Goal: Check status

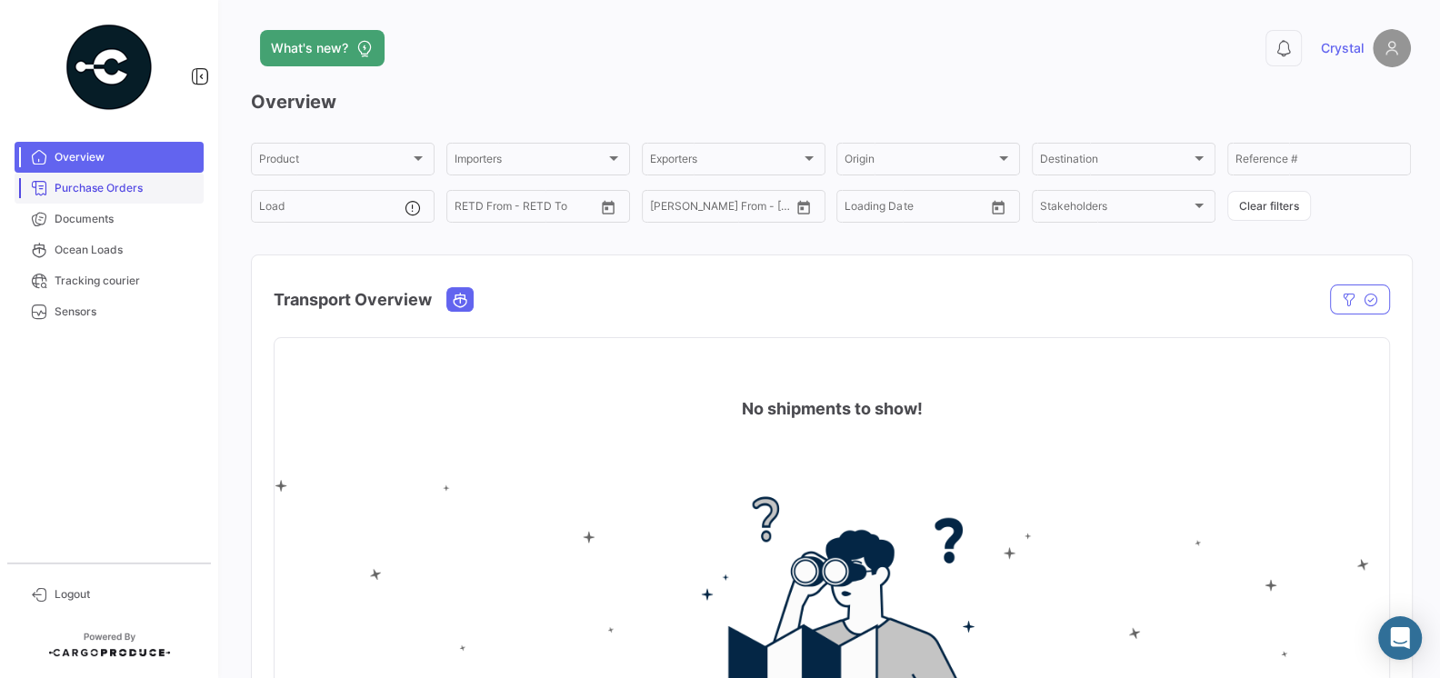
click at [112, 193] on span "Purchase Orders" at bounding box center [126, 188] width 142 height 16
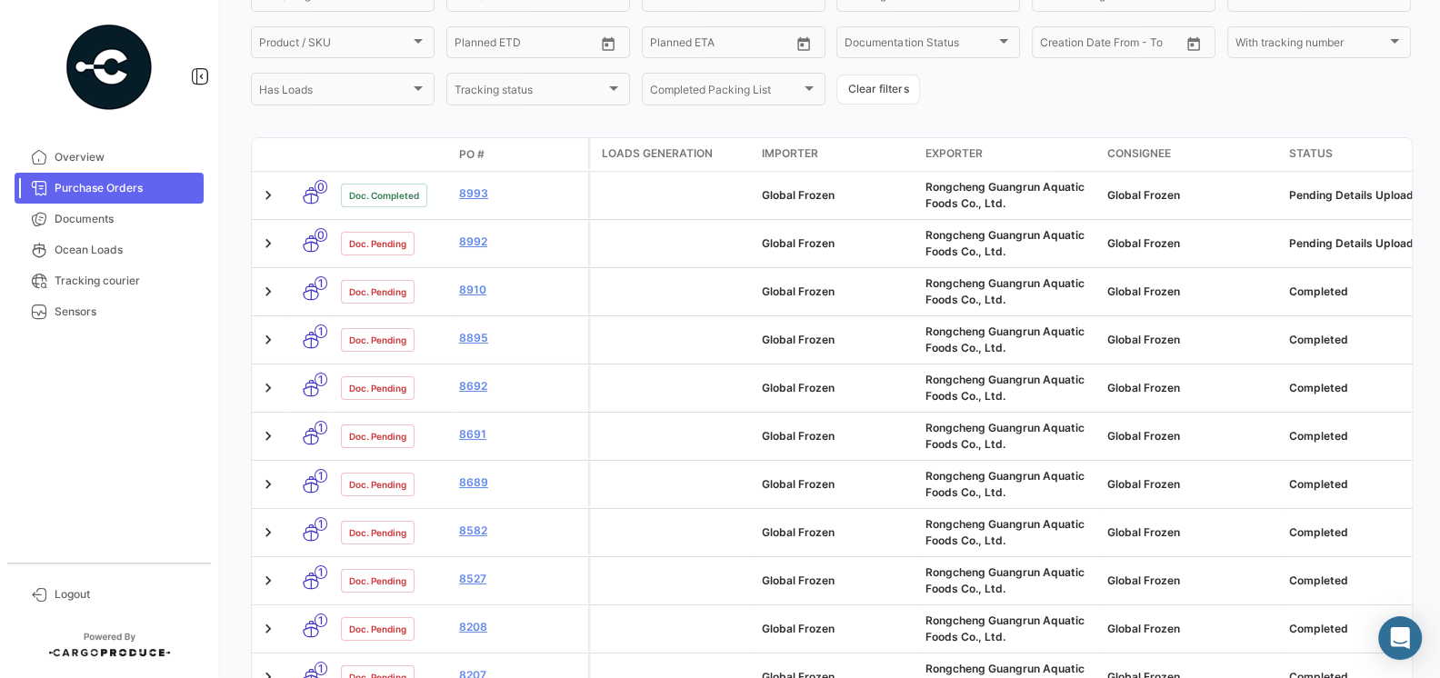
scroll to position [197, 0]
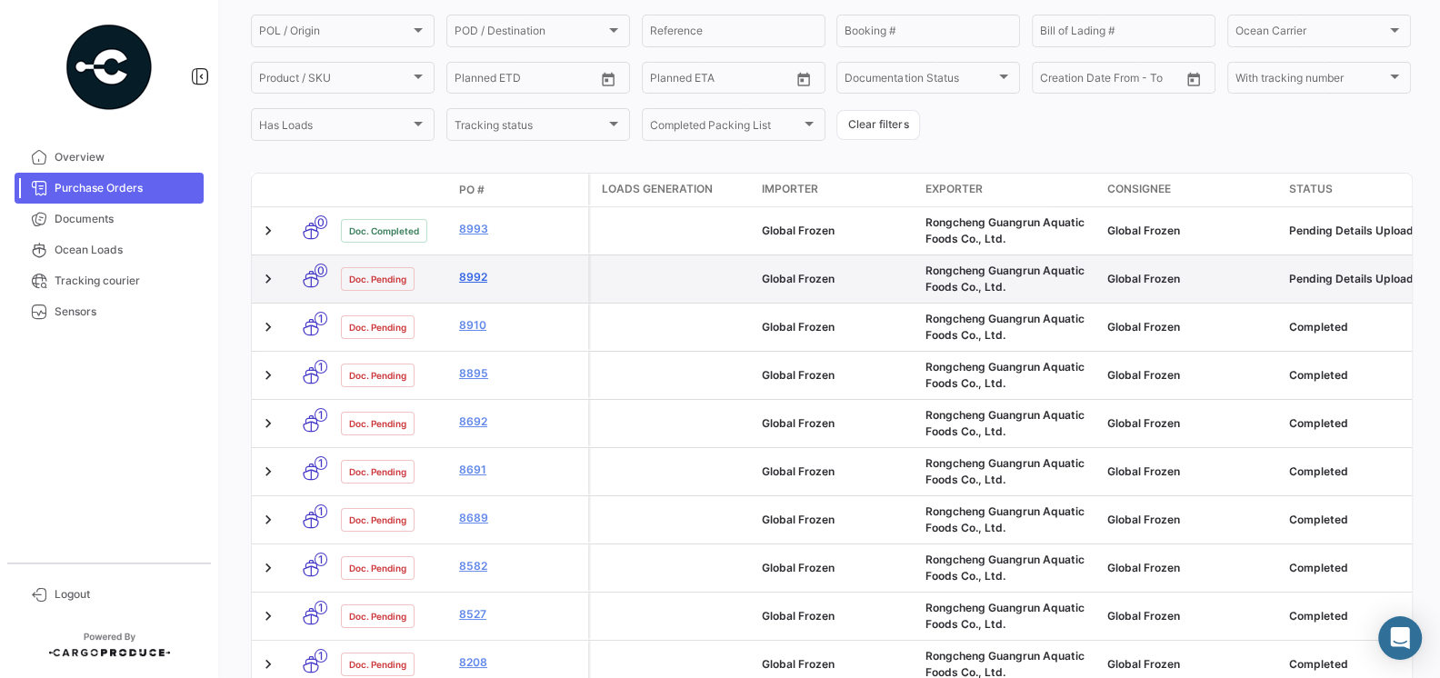
click at [471, 280] on link "8992" at bounding box center [520, 277] width 122 height 16
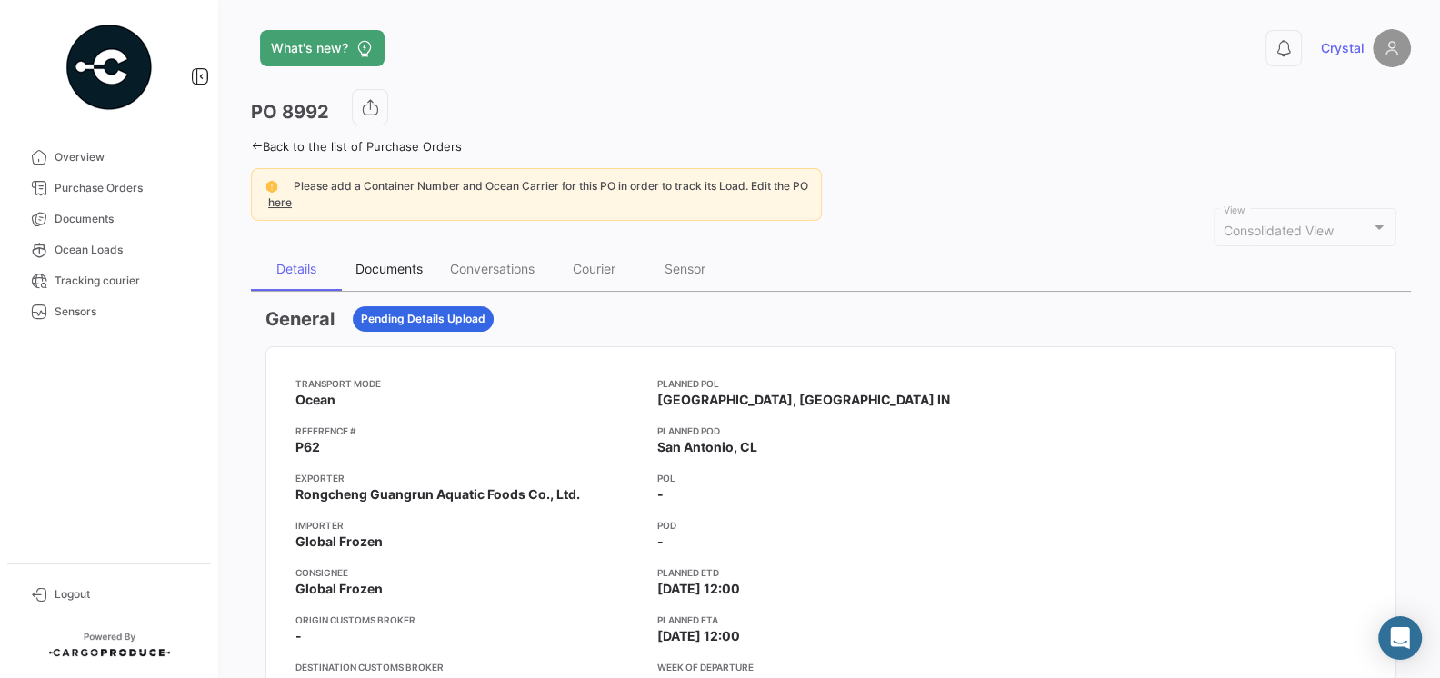
click at [403, 264] on div "Documents" at bounding box center [388, 268] width 67 height 15
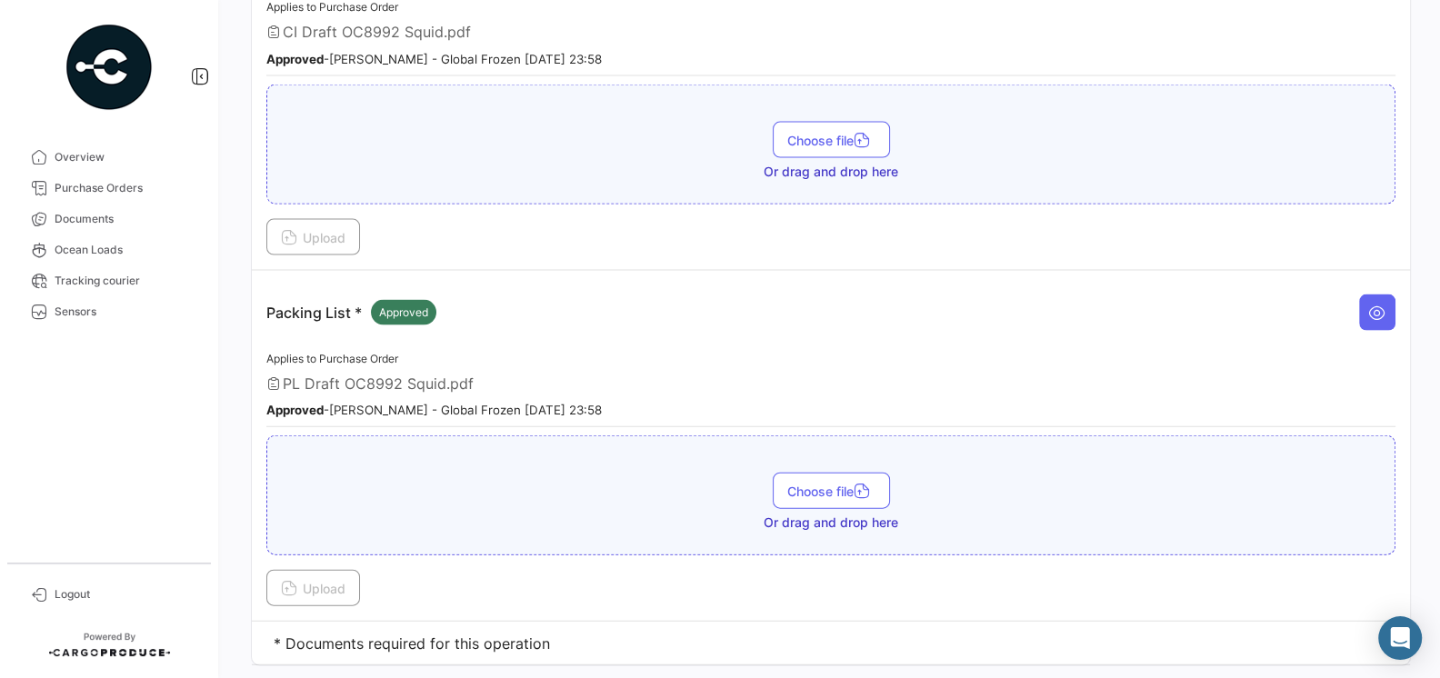
scroll to position [3237, 0]
